Goal: Transaction & Acquisition: Purchase product/service

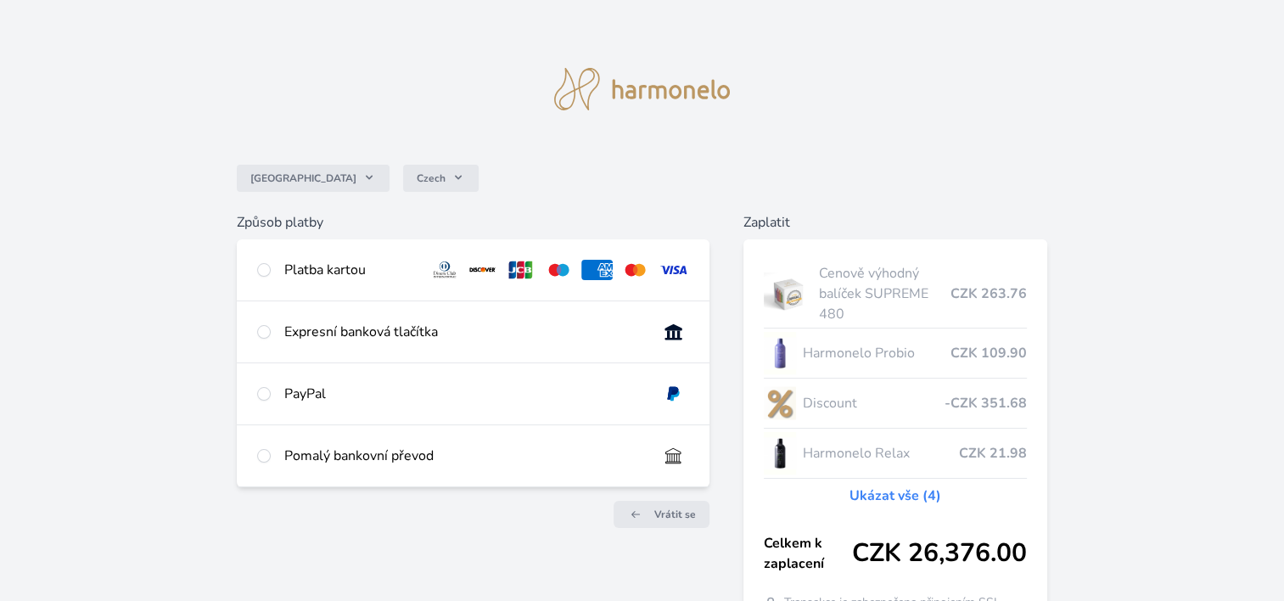
click at [397, 464] on div "Pomalý bankovní převod" at bounding box center [464, 455] width 360 height 20
radio input "true"
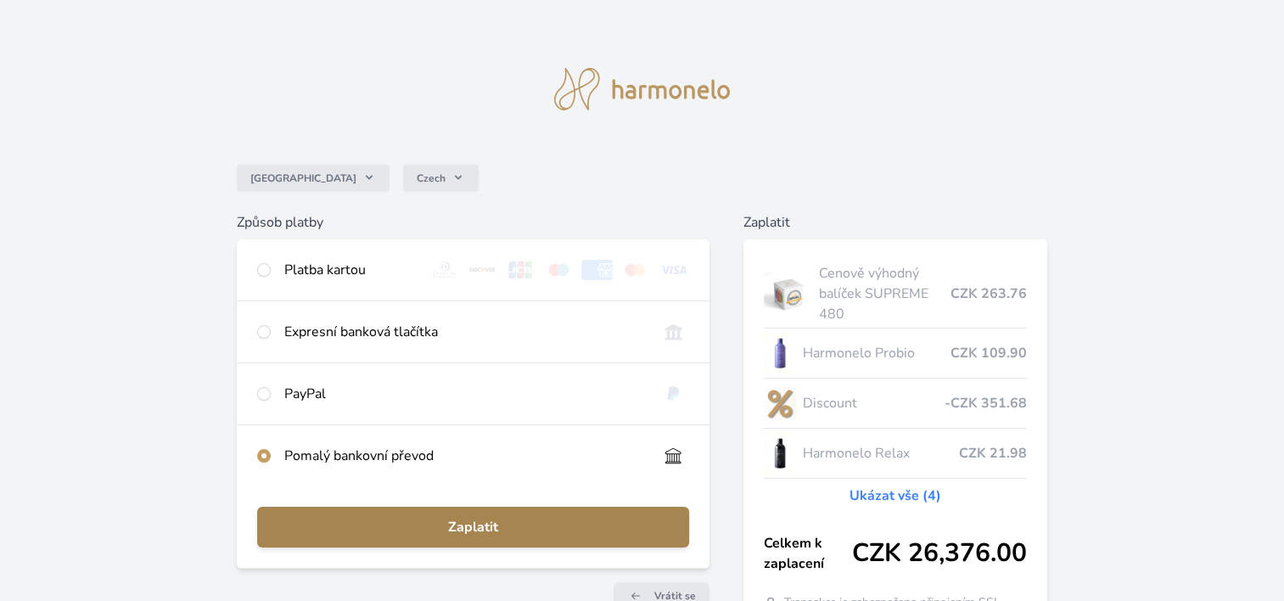
click at [470, 526] on span "Zaplatit" at bounding box center [473, 527] width 405 height 20
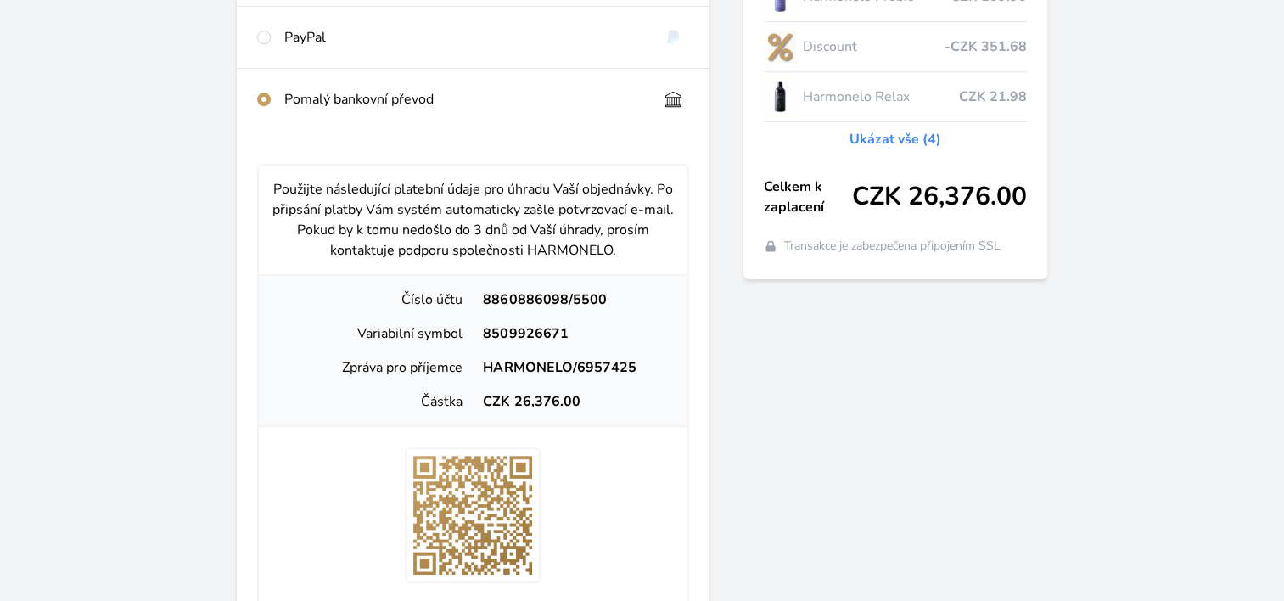
scroll to position [363, 0]
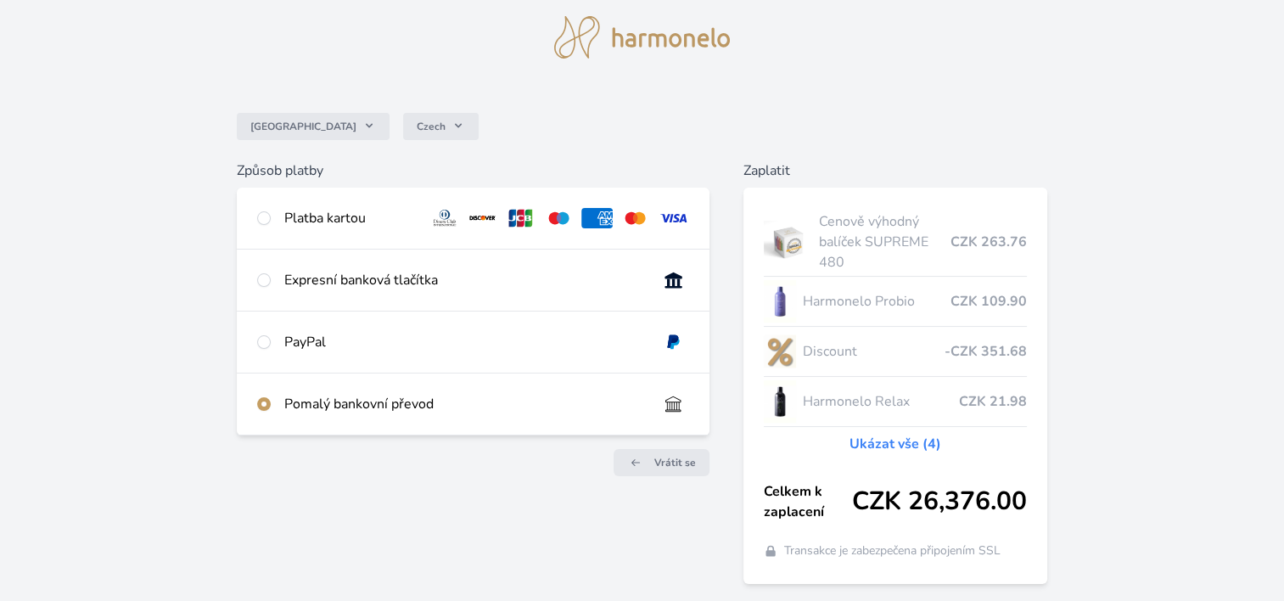
scroll to position [109, 0]
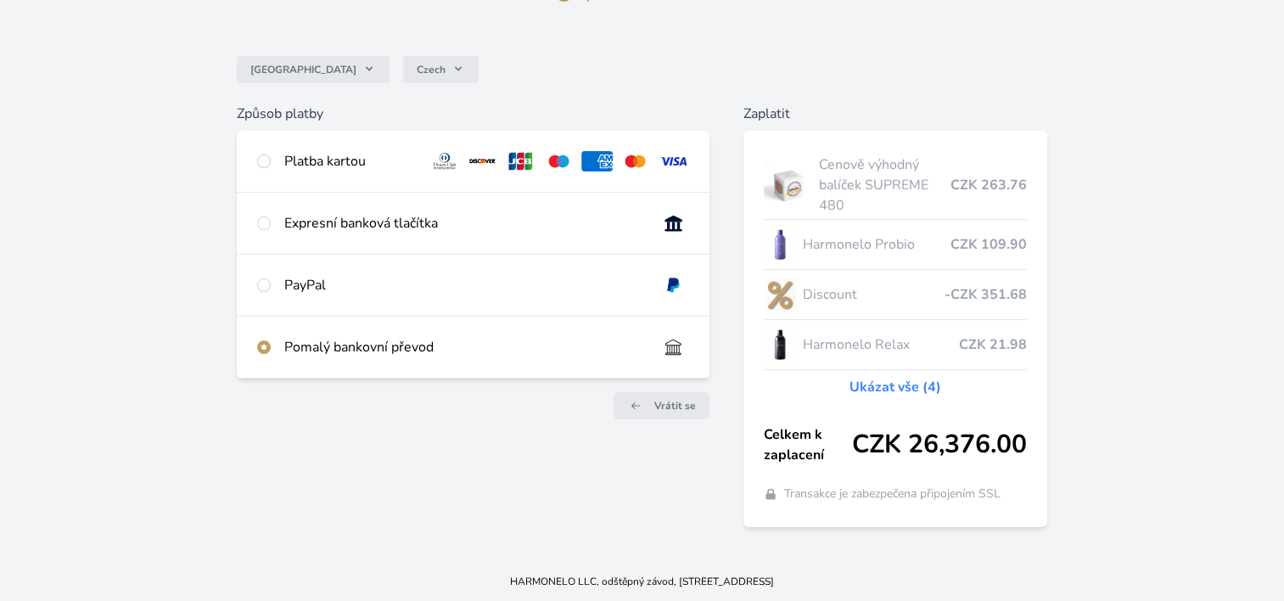
click at [889, 417] on div "Cenově výhodný balíček SUPREME 480 CZK 263.76 Harmonelo Probio CZK 109.90 Disco…" at bounding box center [895, 329] width 304 height 396
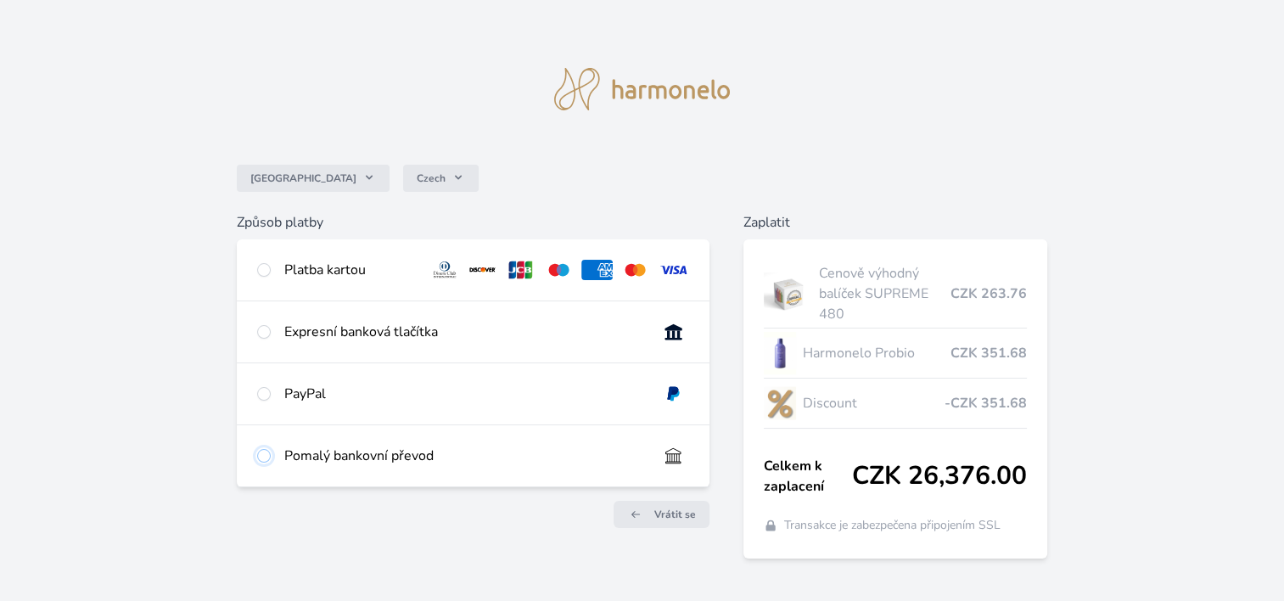
click at [266, 451] on input "radio" at bounding box center [264, 456] width 14 height 14
radio input "true"
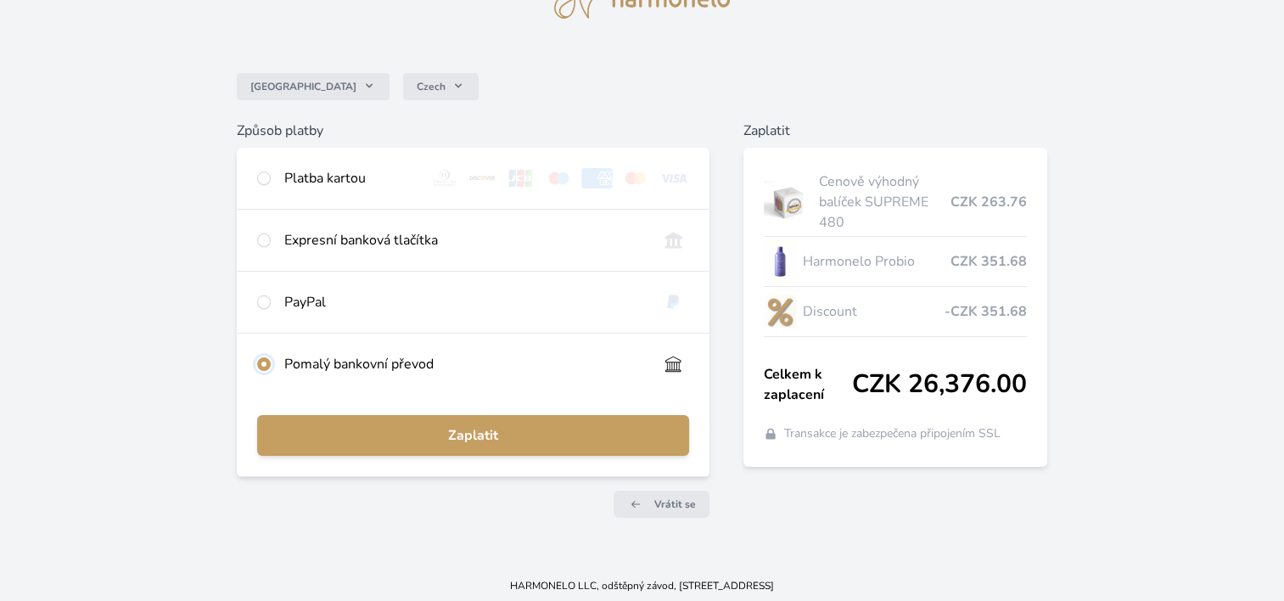
scroll to position [96, 0]
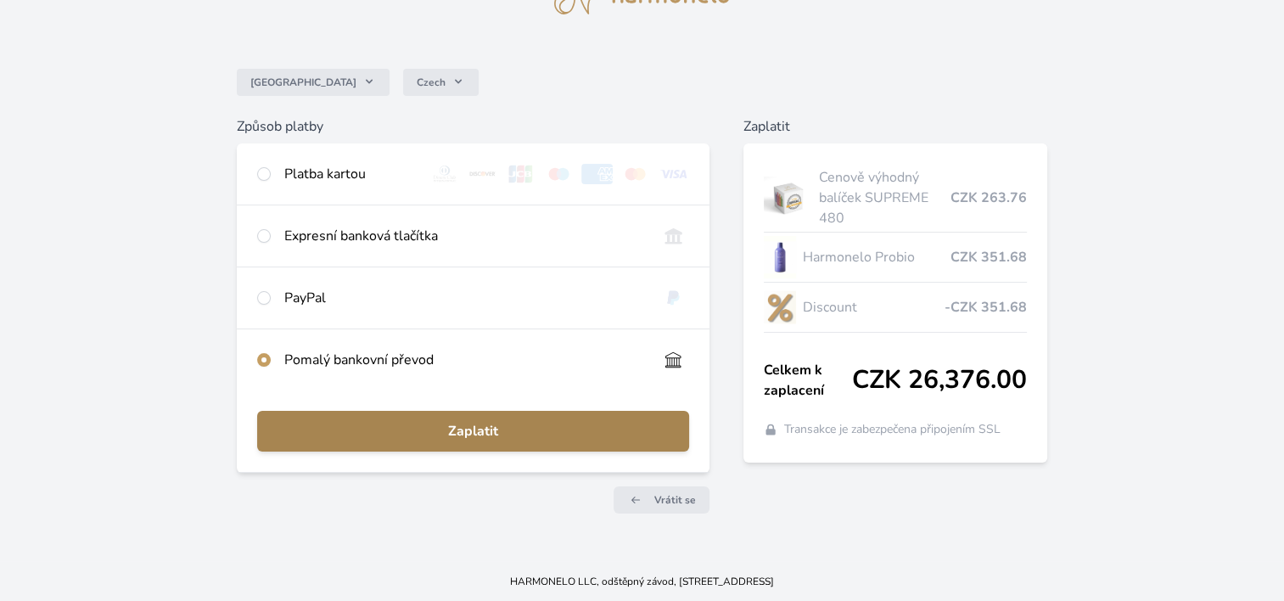
click at [478, 431] on span "Zaplatit" at bounding box center [473, 431] width 405 height 20
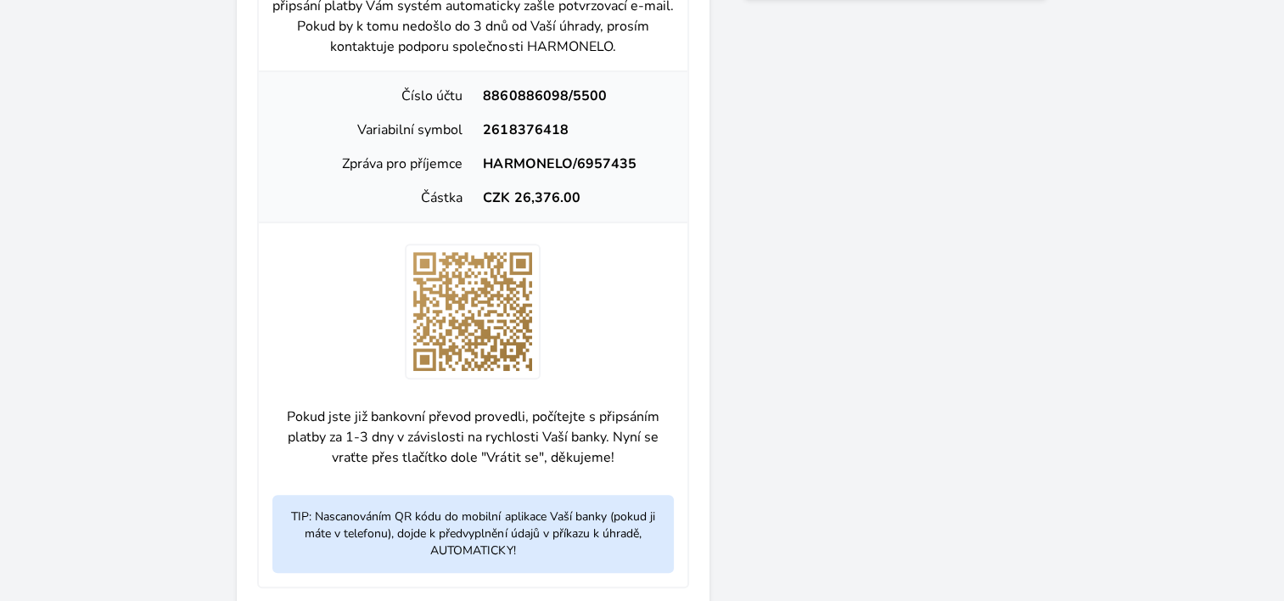
scroll to position [709, 0]
